Goal: Task Accomplishment & Management: Manage account settings

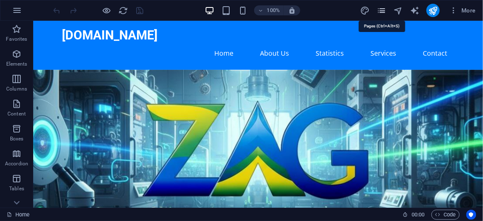
click at [382, 13] on icon "pages" at bounding box center [382, 11] width 10 height 10
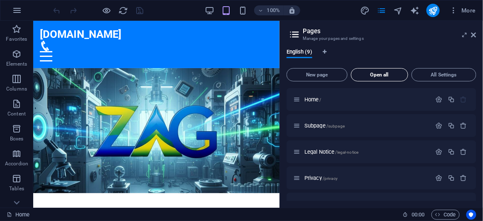
click at [378, 76] on span "Open all" at bounding box center [380, 74] width 50 height 5
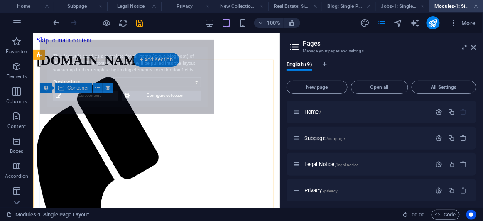
select select "68e10e782f197790e7009b2d"
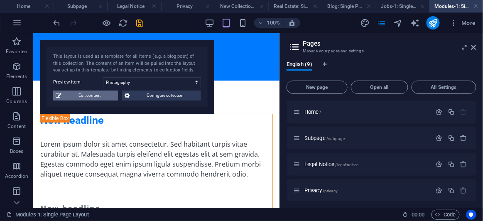
click at [93, 97] on span "Edit content" at bounding box center [89, 96] width 51 height 10
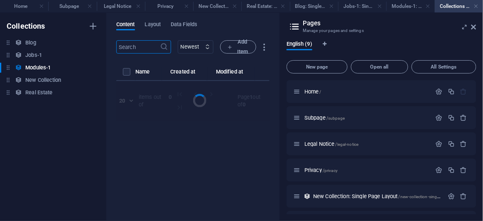
select select "Creativity"
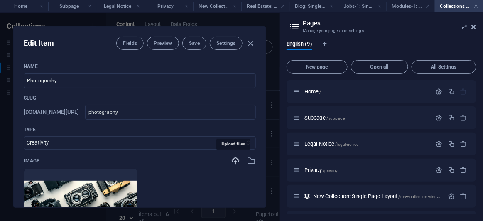
click at [233, 160] on icon "button" at bounding box center [235, 160] width 9 height 9
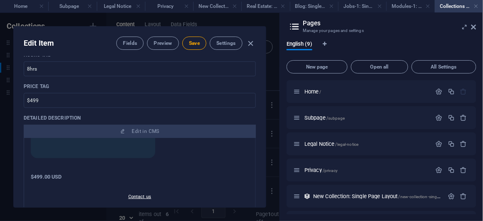
scroll to position [151, 0]
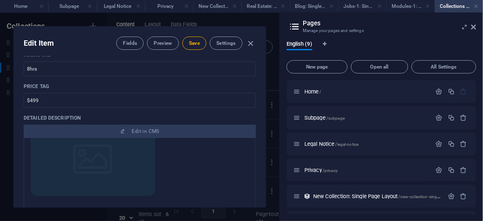
click at [118, 176] on img at bounding box center [93, 161] width 125 height 70
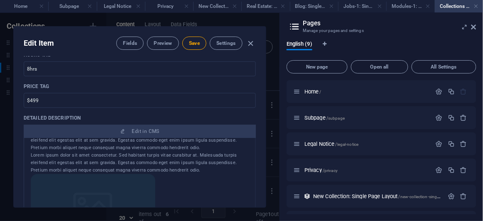
scroll to position [113, 0]
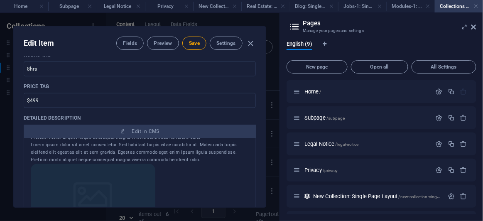
click at [115, 185] on img at bounding box center [93, 199] width 125 height 70
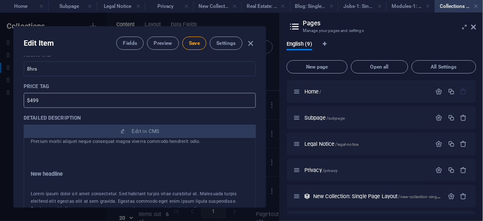
scroll to position [5, 0]
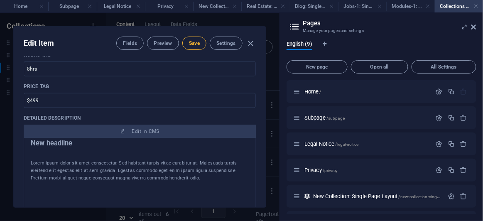
click at [194, 44] on span "Save" at bounding box center [194, 43] width 11 height 7
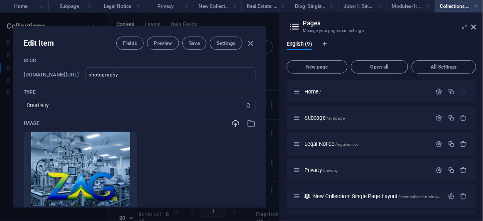
scroll to position [0, 0]
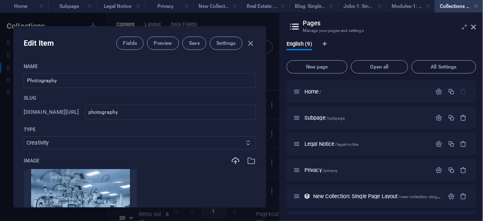
click at [245, 145] on select "Business/Finances Creativity Programming Psychology Science Speaking Management…" at bounding box center [140, 142] width 232 height 13
click at [157, 42] on span "Preview" at bounding box center [163, 43] width 18 height 7
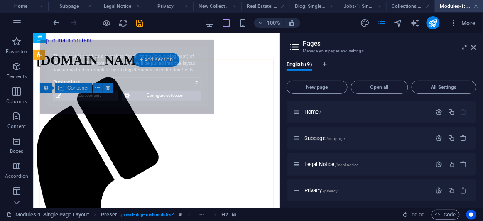
select select "68e10e782f197790e7009b2d"
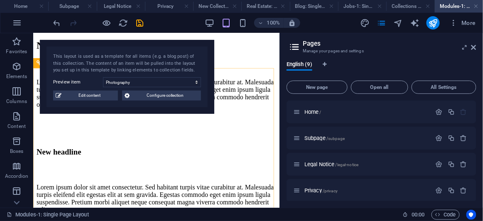
scroll to position [429, 0]
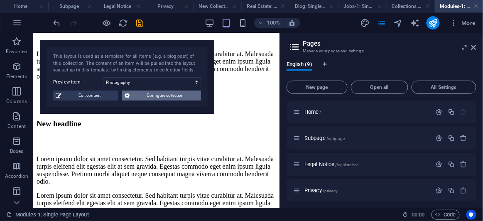
click at [170, 94] on span "Configure collection" at bounding box center [165, 96] width 66 height 10
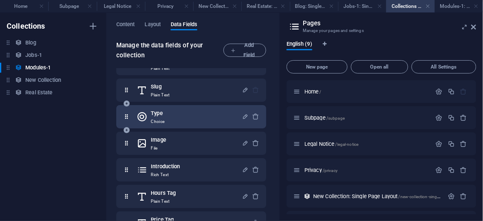
scroll to position [0, 0]
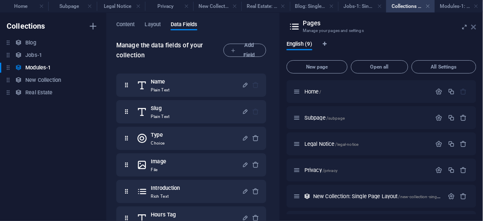
click at [473, 27] on icon at bounding box center [473, 27] width 5 height 7
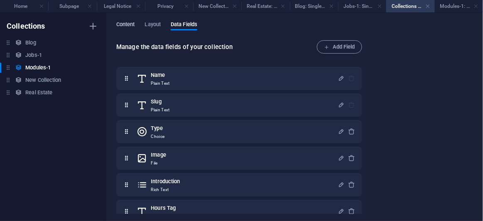
click at [128, 27] on span "Content" at bounding box center [125, 26] width 19 height 12
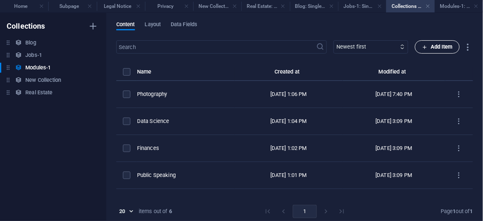
click at [430, 49] on span "Add Item" at bounding box center [437, 47] width 31 height 10
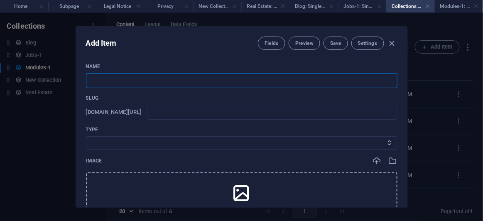
type input "z"
type input "za"
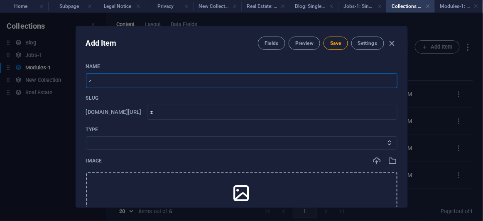
type input "za"
type input "zag"
type input "zag p"
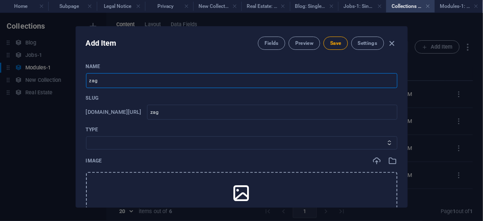
type input "zag-p"
type input "zag pr"
type input "zag-pr"
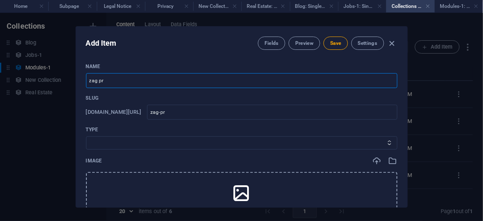
type input "zag pro"
type input "zag-pro"
type input "zag prod"
type input "zag-prod"
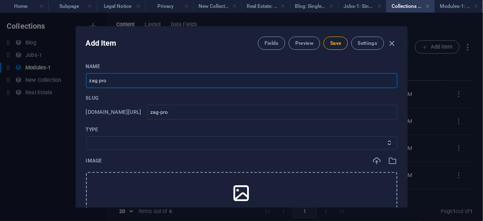
type input "zag-prod"
type input "zag produ"
type input "zag-produ"
type input "zag produc"
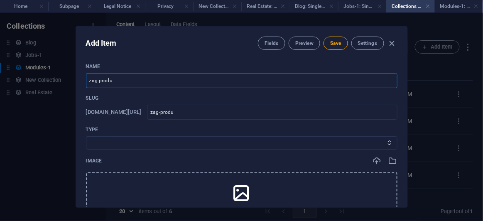
type input "zag-produc"
type input "zag product"
type input "zag-product"
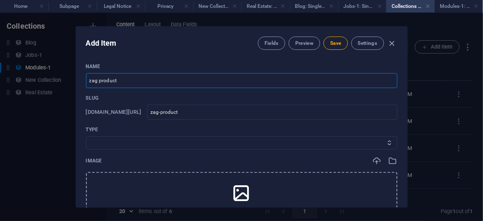
type input "zag products"
type input "zag-products"
drag, startPoint x: 157, startPoint y: 84, endPoint x: 147, endPoint y: 75, distance: 13.5
click at [147, 75] on input "zag products" at bounding box center [241, 80] width 311 height 15
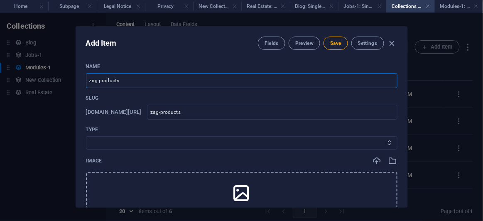
type input "zag products"
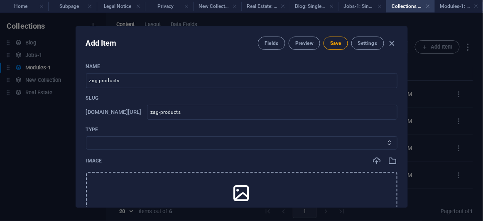
click at [158, 144] on select "Business/Finances Creativity Programming Psychology Science Speaking Management…" at bounding box center [241, 142] width 311 height 13
select select "Business/Finances"
click at [86, 136] on select "Business/Finances Creativity Programming Psychology Science Speaking Management…" at bounding box center [241, 142] width 311 height 13
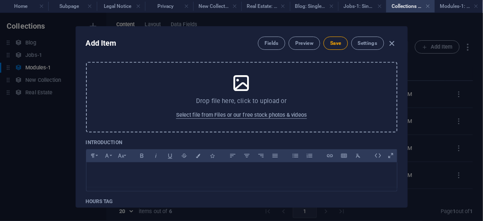
scroll to position [113, 0]
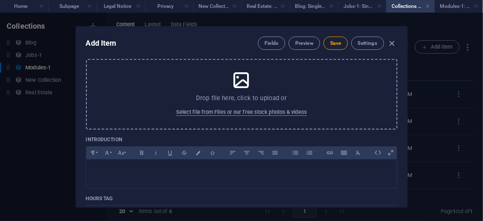
click at [244, 86] on icon at bounding box center [241, 80] width 21 height 21
click at [240, 83] on icon at bounding box center [241, 80] width 21 height 21
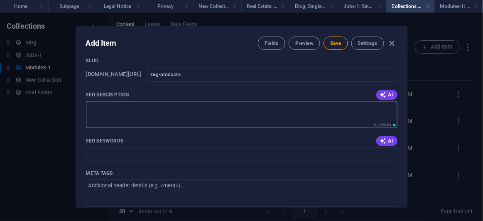
scroll to position [453, 0]
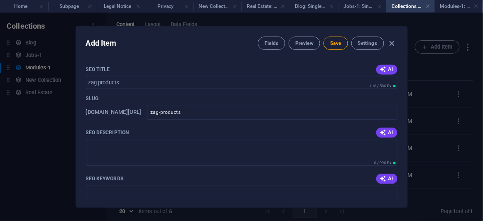
click at [130, 132] on div "SEO Description AI" at bounding box center [241, 132] width 311 height 12
drag, startPoint x: 127, startPoint y: 131, endPoint x: 83, endPoint y: 132, distance: 44.9
click at [83, 132] on div "Name zag products ​ Slug [DOMAIN_NAME][URL] zag-products ​ Type Business/Financ…" at bounding box center [241, 131] width 331 height 151
copy p "SEO Description"
click at [142, 152] on textarea "SEO Description" at bounding box center [241, 152] width 311 height 27
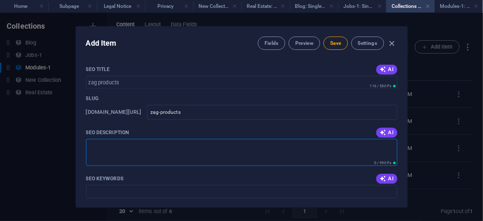
paste textarea "Write me an amazing website profile based on this article"
type textarea "Write me an amazing website profile based on this article"
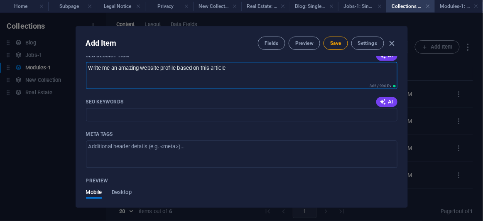
scroll to position [528, 0]
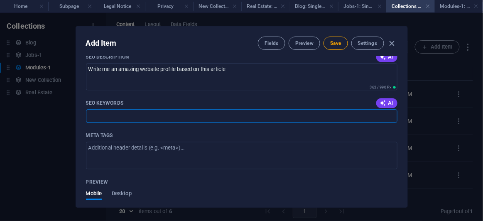
click at [160, 118] on input "SEO Keywords" at bounding box center [241, 115] width 311 height 13
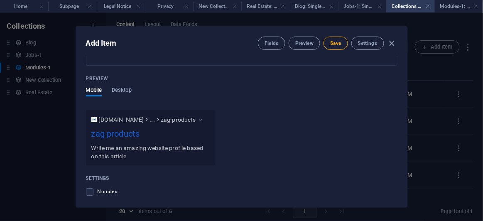
scroll to position [732, 0]
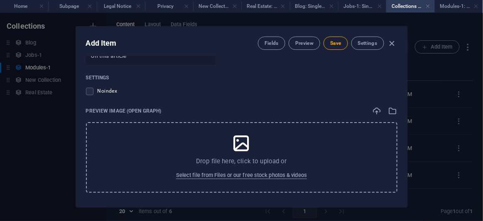
type input "dabo kolo cutting machine"
click at [245, 142] on icon at bounding box center [241, 143] width 21 height 21
click at [240, 151] on icon at bounding box center [241, 143] width 21 height 21
click at [245, 148] on icon at bounding box center [241, 143] width 21 height 21
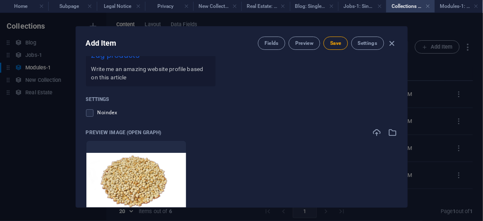
scroll to position [689, 0]
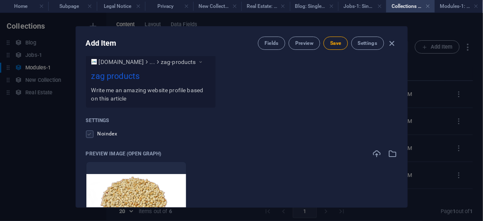
click at [86, 133] on label at bounding box center [89, 133] width 7 height 7
click at [0, 0] on input "checkbox" at bounding box center [0, 0] width 0 height 0
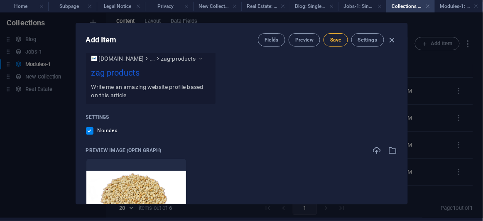
click at [336, 38] on span "Save" at bounding box center [335, 40] width 11 height 7
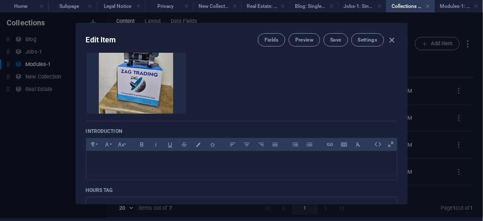
scroll to position [75, 0]
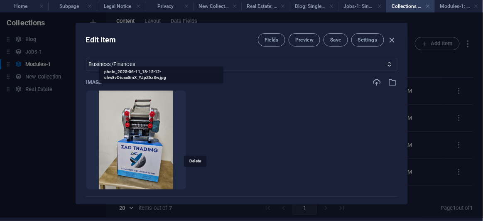
click at [161, 174] on icon "button" at bounding box center [157, 177] width 7 height 7
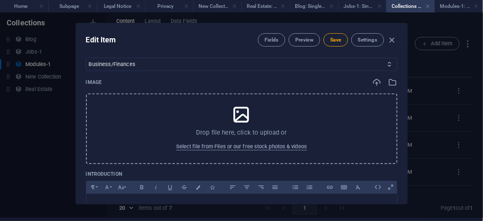
click at [236, 118] on icon at bounding box center [241, 114] width 21 height 21
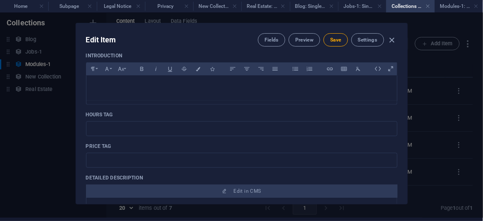
scroll to position [113, 0]
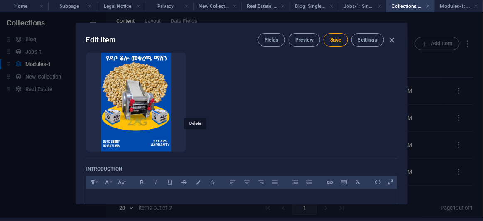
click at [161, 138] on icon "button" at bounding box center [157, 139] width 7 height 7
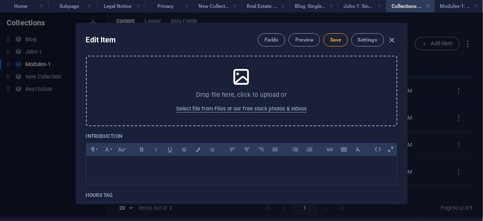
click at [241, 83] on icon at bounding box center [241, 76] width 21 height 21
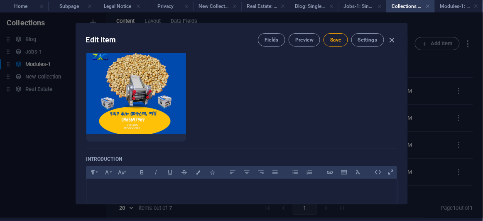
scroll to position [75, 0]
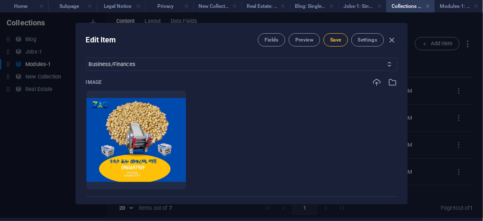
click at [335, 38] on span "Save" at bounding box center [335, 40] width 11 height 7
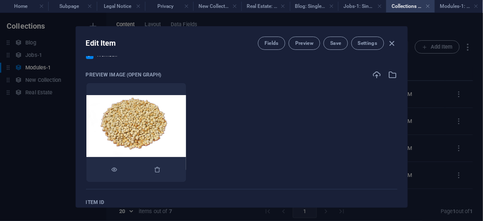
scroll to position [796, 0]
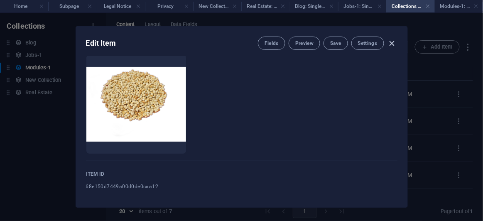
click at [392, 42] on icon "button" at bounding box center [392, 44] width 10 height 10
type input "zag-products"
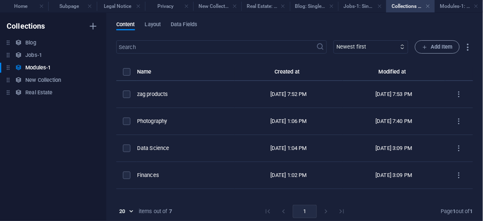
drag, startPoint x: 477, startPoint y: 7, endPoint x: 465, endPoint y: 20, distance: 17.6
click at [477, 7] on link at bounding box center [476, 6] width 5 height 8
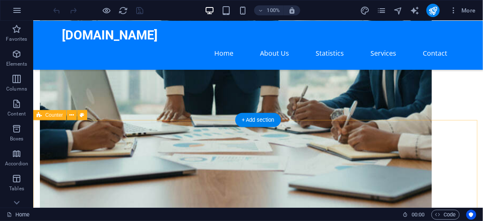
scroll to position [528, 0]
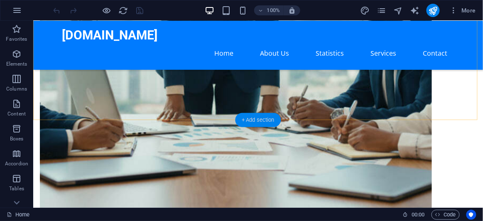
click at [250, 119] on div "+ Add section" at bounding box center [258, 120] width 46 height 14
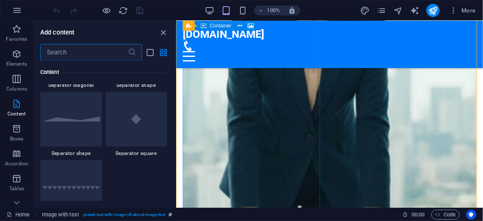
scroll to position [2094, 0]
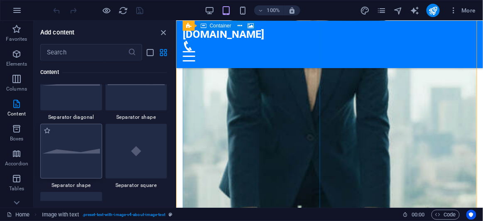
click at [88, 165] on div at bounding box center [71, 151] width 62 height 55
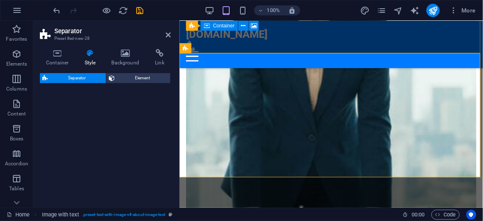
select select "polygon2"
select select "rem"
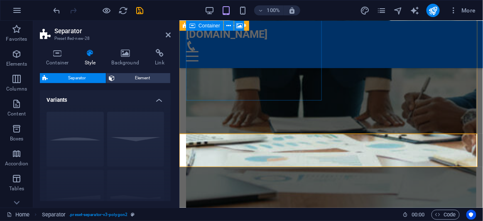
scroll to position [658, 0]
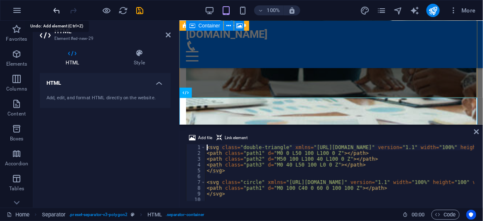
click at [56, 11] on icon "undo" at bounding box center [57, 11] width 10 height 10
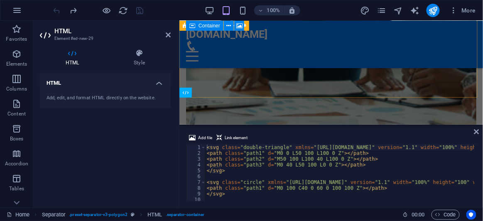
click at [56, 11] on div at bounding box center [98, 10] width 93 height 13
click at [120, 8] on icon "reload" at bounding box center [124, 11] width 10 height 10
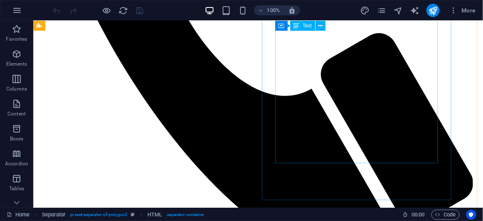
scroll to position [415, 0]
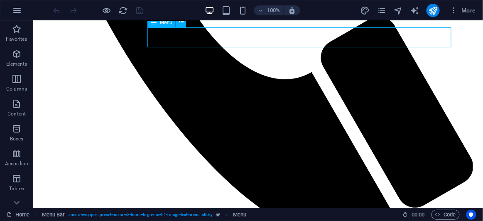
select select
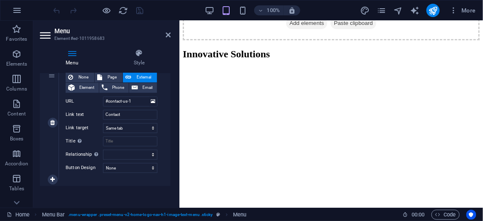
scroll to position [388, 0]
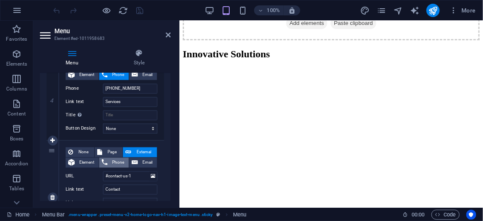
click at [120, 163] on span "Phone" at bounding box center [118, 163] width 16 height 10
select select
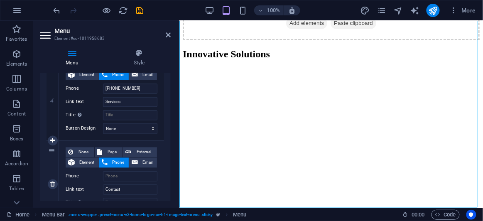
click at [120, 163] on span "Phone" at bounding box center [118, 163] width 16 height 10
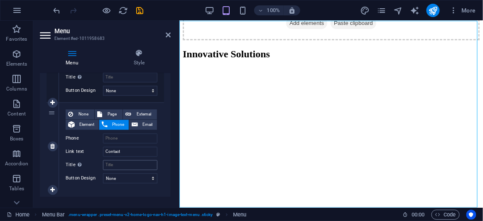
scroll to position [443, 0]
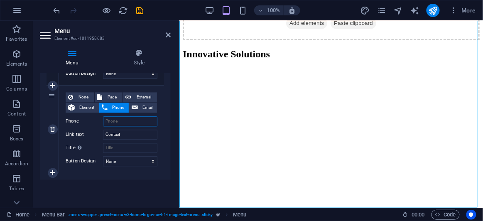
click at [126, 120] on input "Phone" at bounding box center [130, 122] width 54 height 10
type input "+2"
select select
type input "+2519"
select select
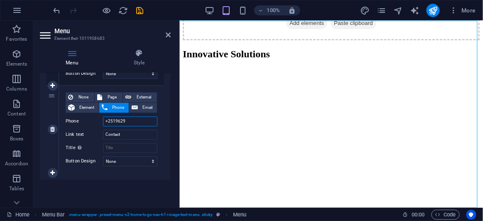
type input "+25196298"
select select
type input "+251962983221"
select select
type input "+251962983221"
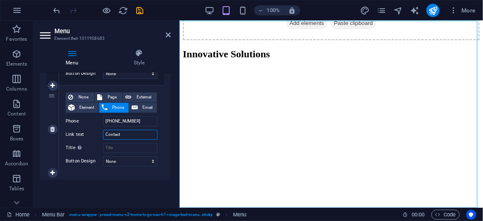
click at [126, 135] on input "Contact" at bounding box center [130, 135] width 54 height 10
click at [144, 8] on icon "save" at bounding box center [140, 11] width 10 height 10
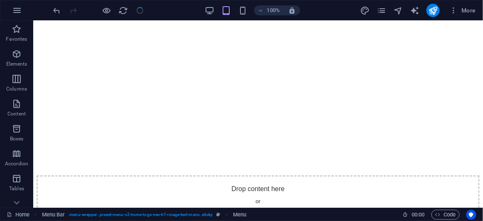
checkbox input "false"
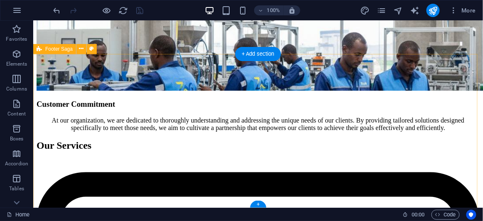
scroll to position [1956, 0]
